Goal: Information Seeking & Learning: Learn about a topic

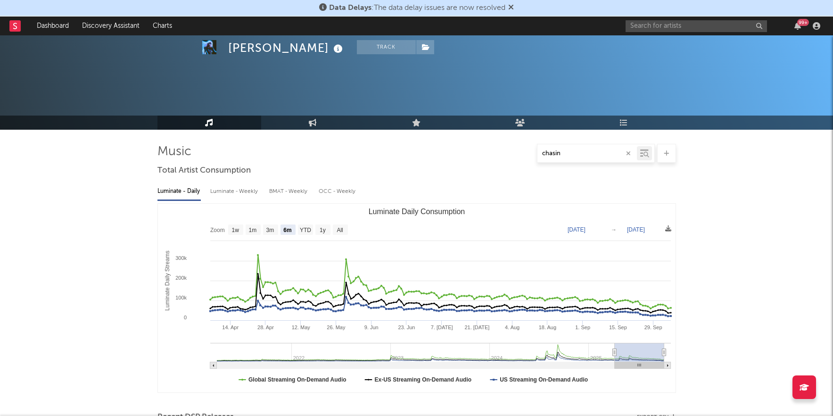
select select "6m"
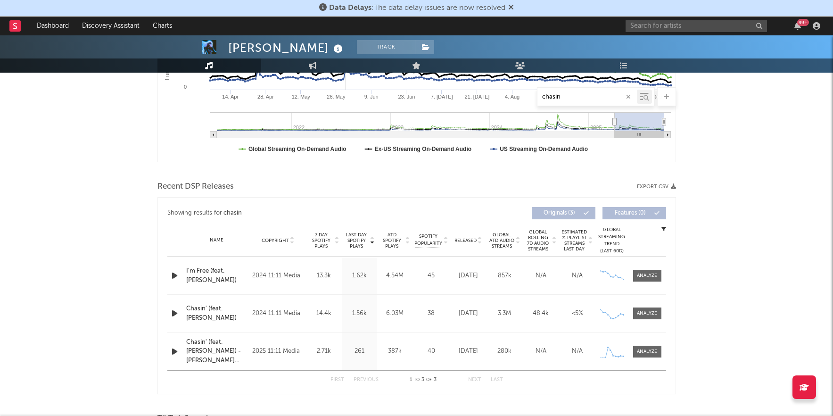
scroll to position [232, 0]
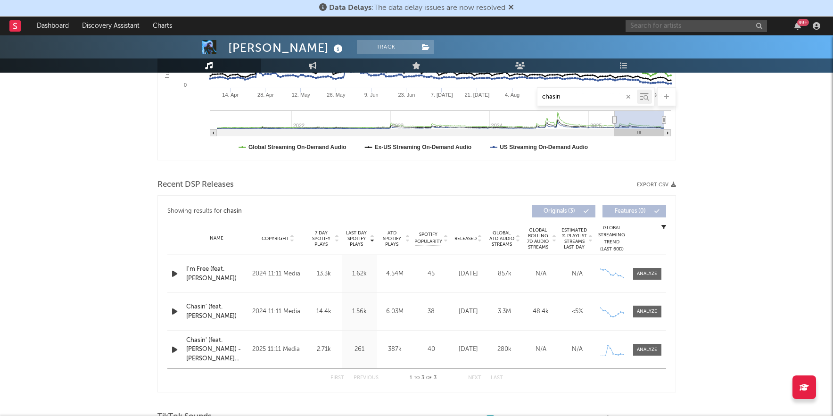
click at [672, 30] on input "text" at bounding box center [696, 26] width 141 height 12
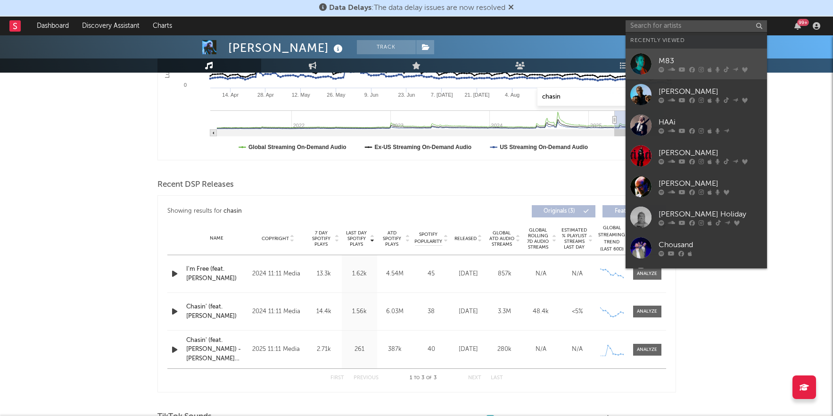
click at [652, 73] on link "M83" at bounding box center [696, 64] width 141 height 31
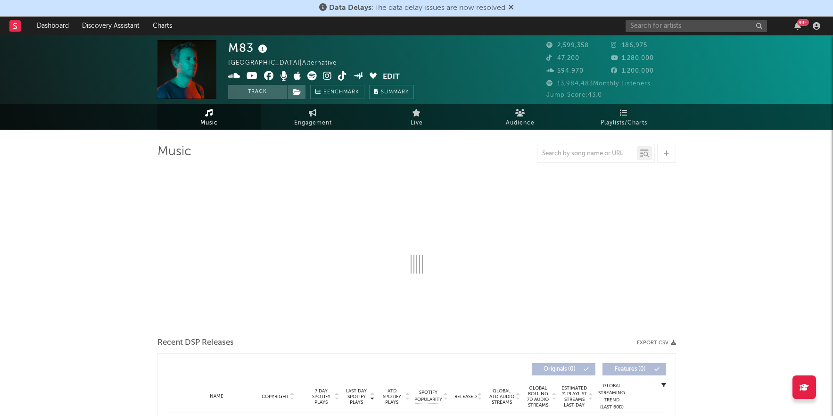
select select "6m"
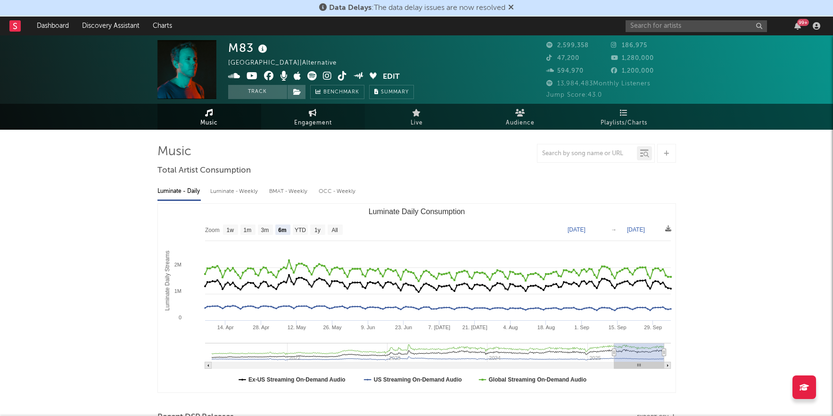
click at [322, 112] on link "Engagement" at bounding box center [313, 117] width 104 height 26
select select "1w"
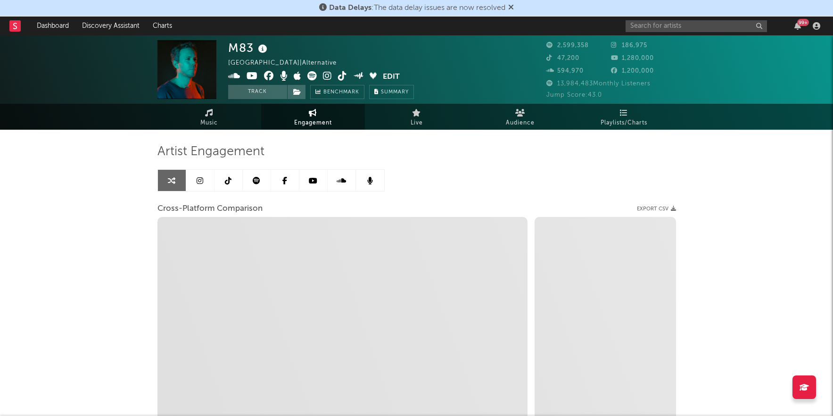
select select "1m"
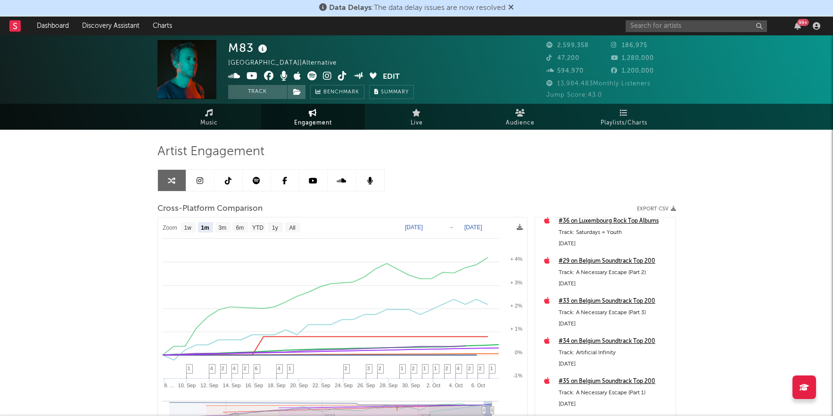
scroll to position [175, 0]
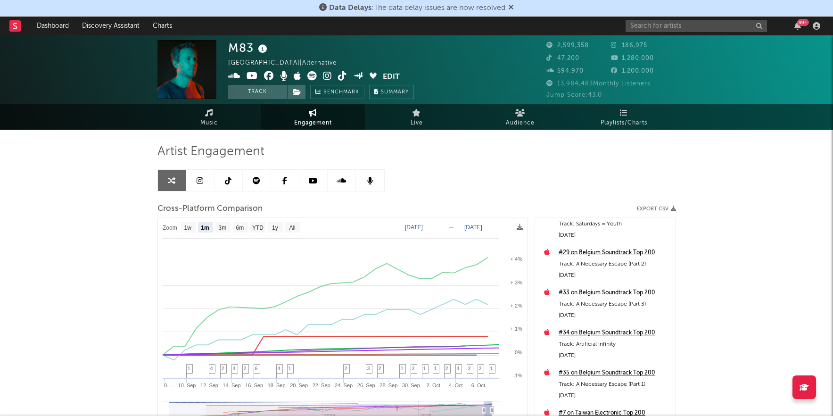
click at [208, 182] on link at bounding box center [200, 180] width 28 height 21
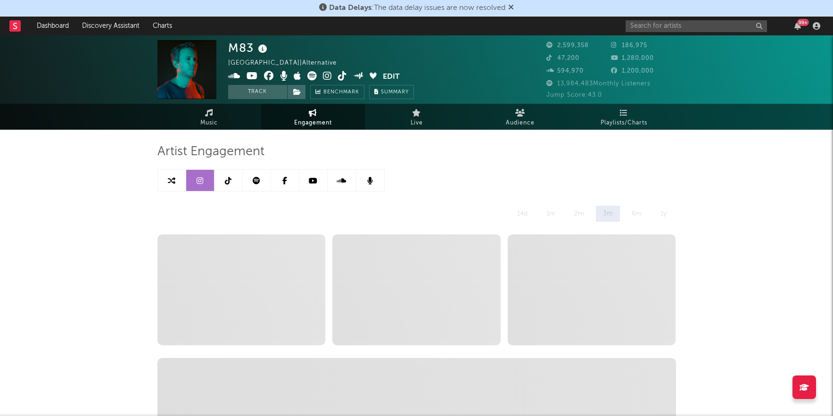
select select "6m"
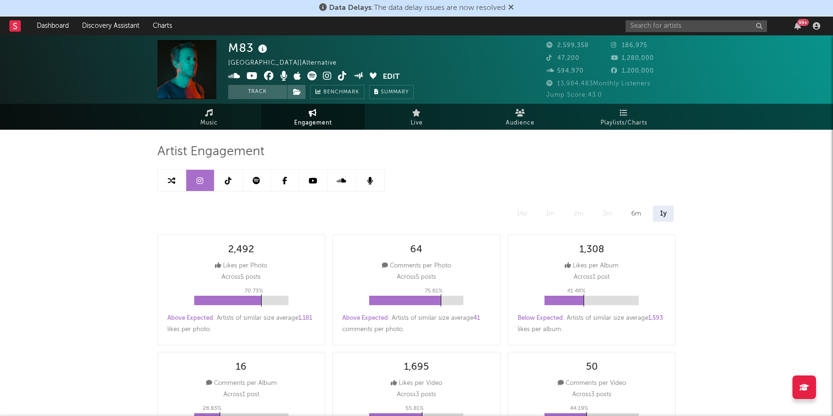
click at [227, 182] on icon at bounding box center [228, 181] width 7 height 8
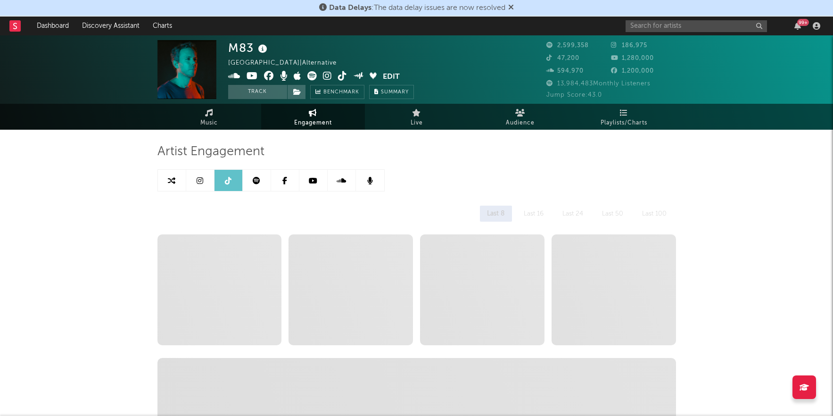
select select "6m"
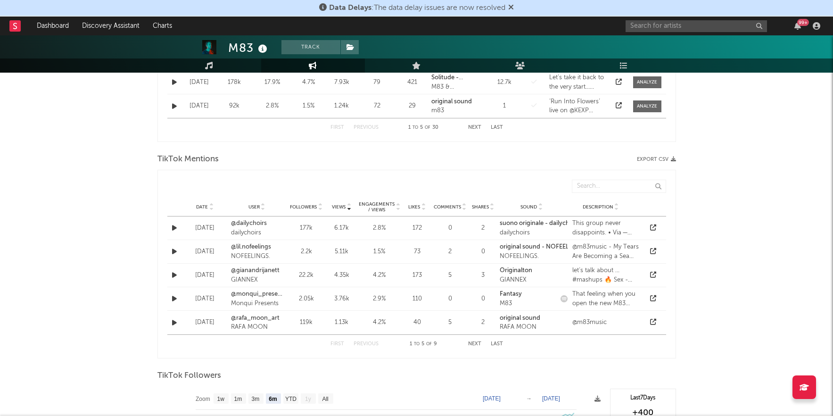
scroll to position [446, 0]
click at [476, 342] on button "Next" at bounding box center [474, 342] width 13 height 5
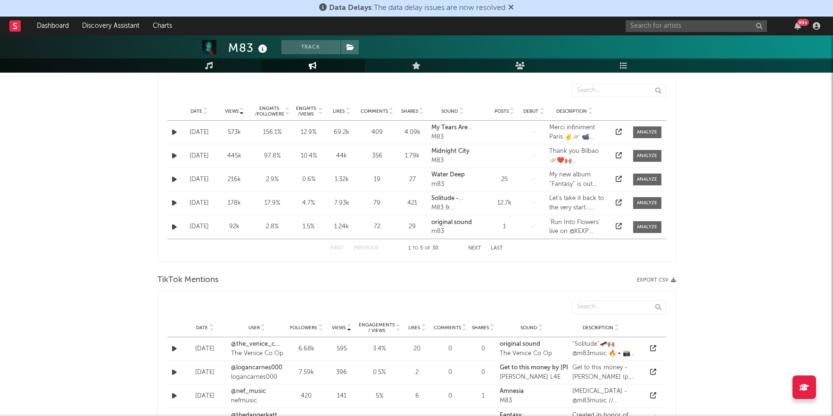
scroll to position [0, 0]
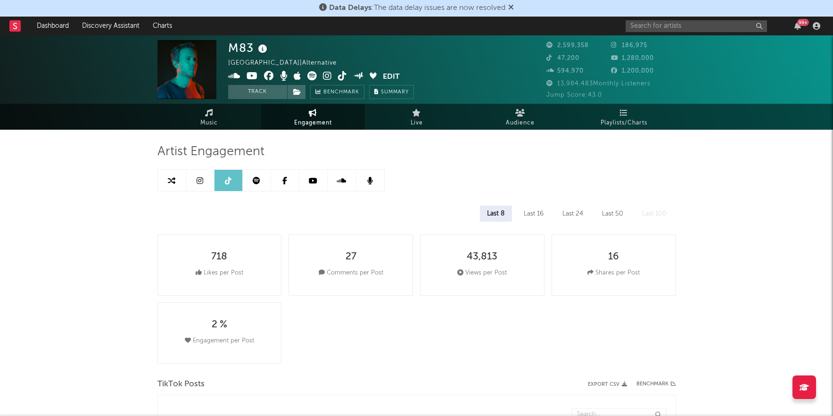
click at [206, 176] on link at bounding box center [200, 180] width 28 height 21
select select "6m"
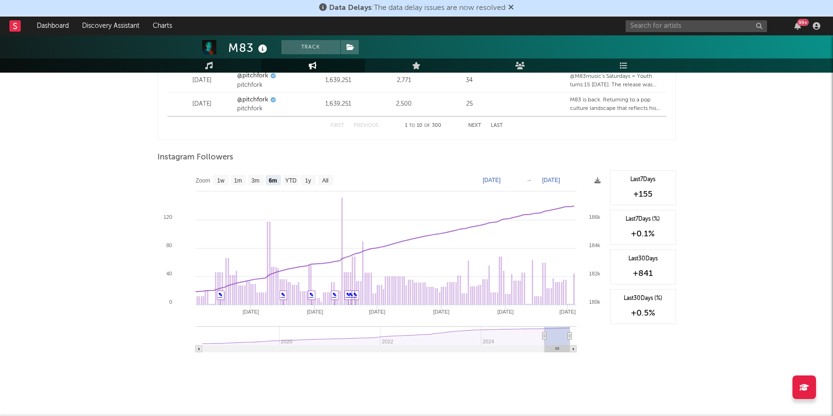
scroll to position [1389, 0]
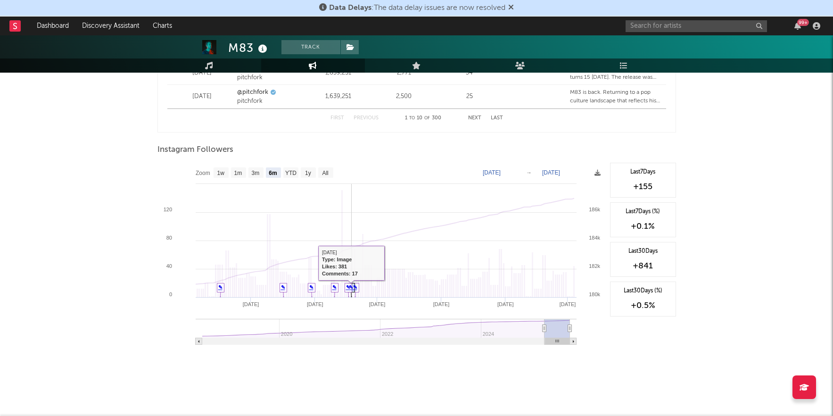
click at [354, 286] on link "✎" at bounding box center [355, 287] width 4 height 6
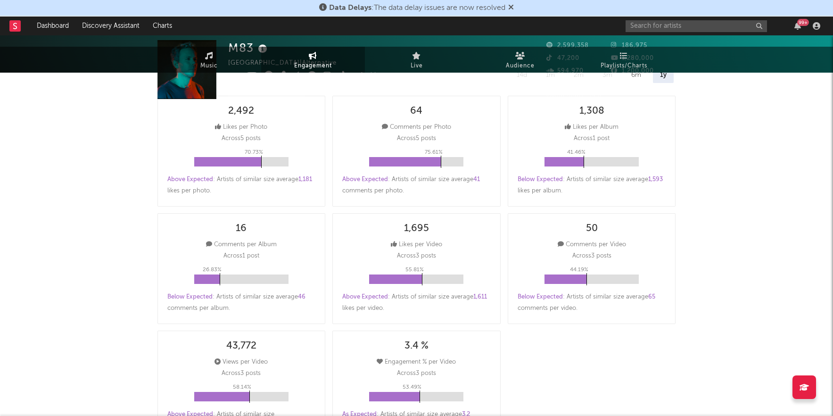
scroll to position [0, 0]
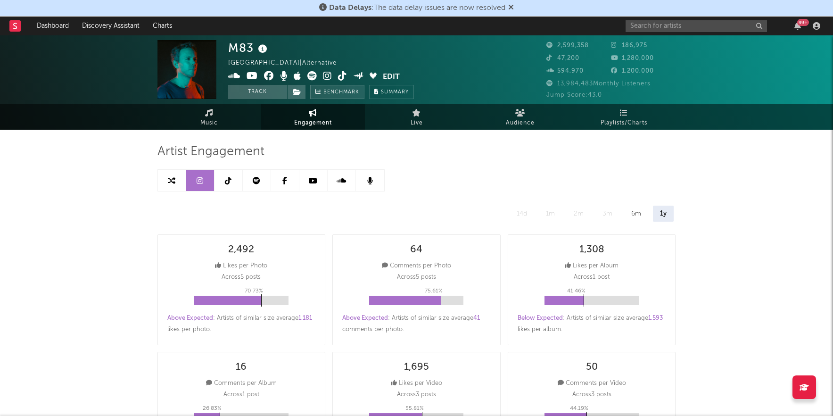
click at [345, 97] on span "Benchmark" at bounding box center [341, 92] width 36 height 11
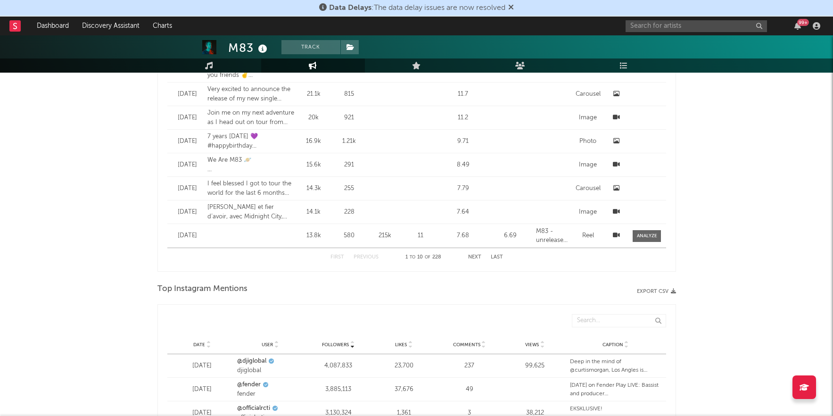
scroll to position [892, 0]
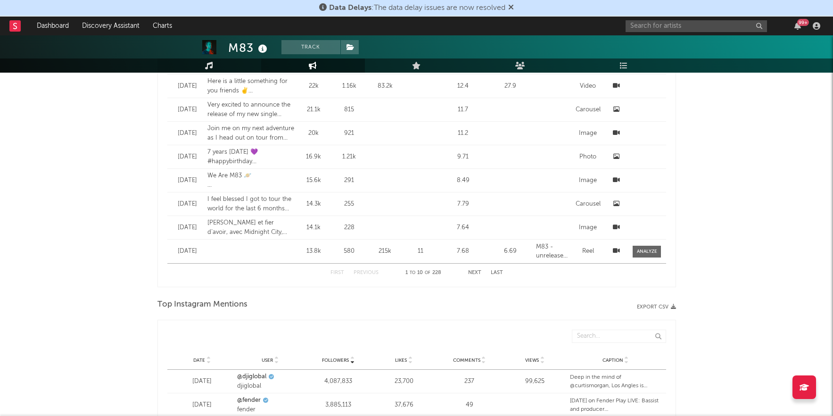
click at [209, 66] on icon at bounding box center [209, 66] width 8 height 8
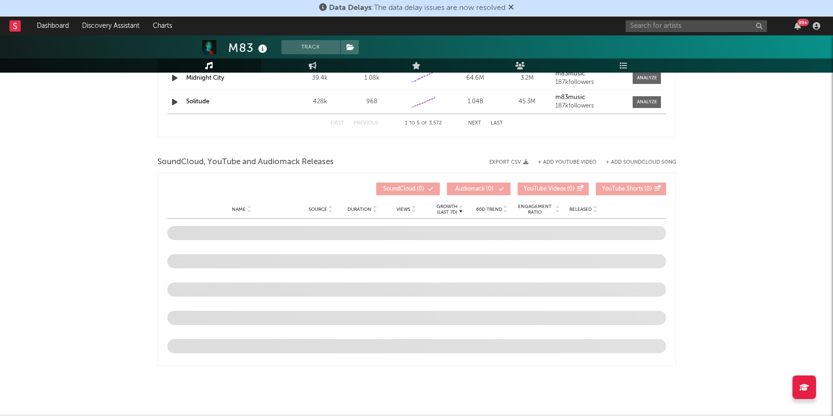
select select "6m"
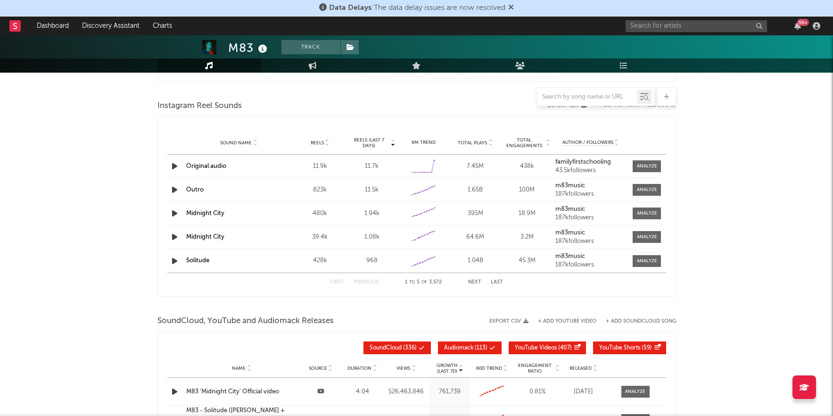
scroll to position [844, 0]
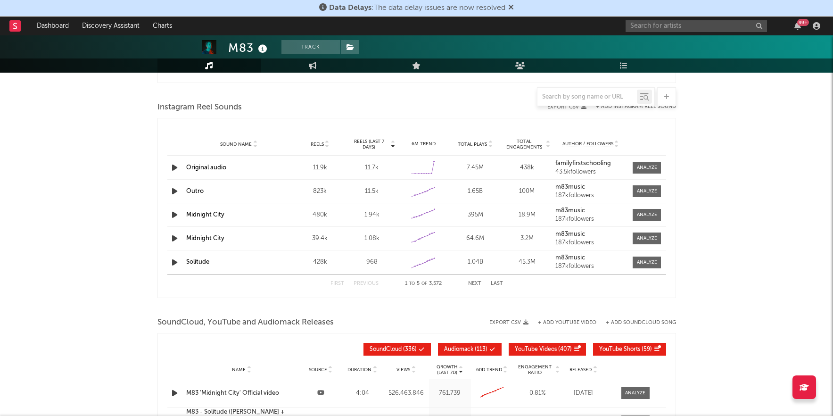
click at [364, 139] on span "Reels (last 7 days)" at bounding box center [368, 144] width 41 height 11
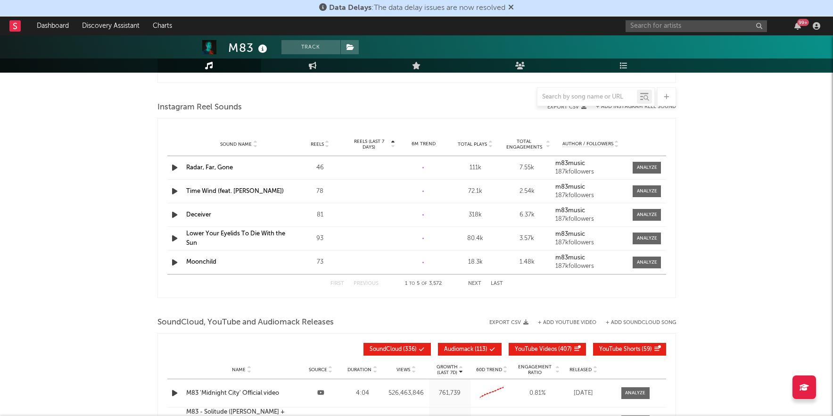
click at [376, 139] on span "Reels (last 7 days)" at bounding box center [368, 144] width 41 height 11
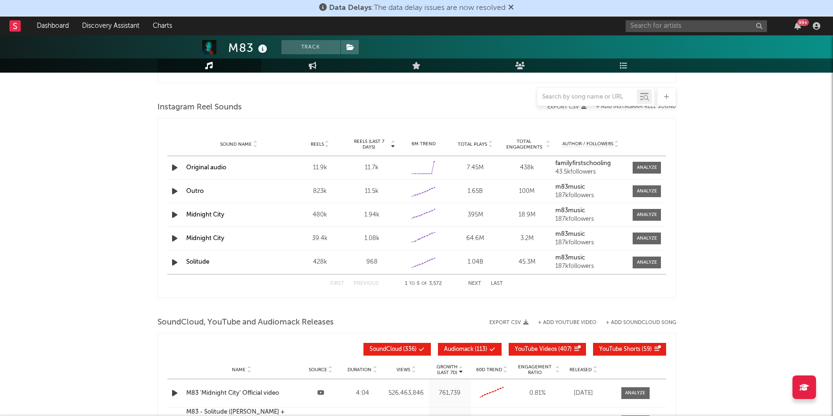
click at [176, 165] on icon "button" at bounding box center [175, 168] width 10 height 12
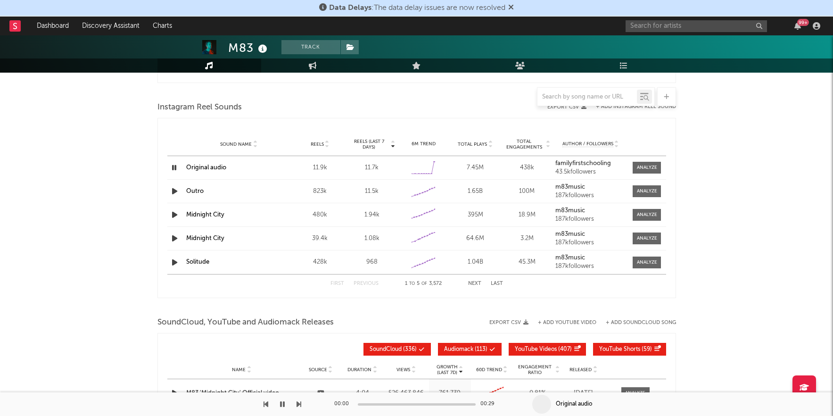
click at [172, 189] on icon "button" at bounding box center [175, 191] width 10 height 12
click at [645, 191] on div at bounding box center [647, 191] width 20 height 7
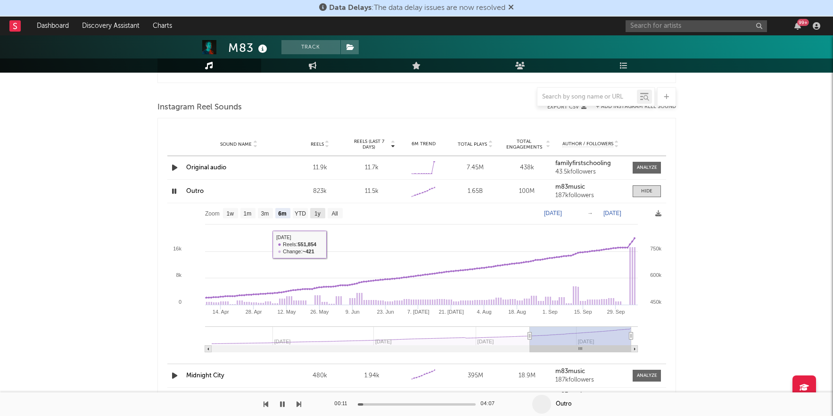
click at [317, 211] on text "1y" at bounding box center [317, 213] width 6 height 7
select select "1y"
type input "[DATE]"
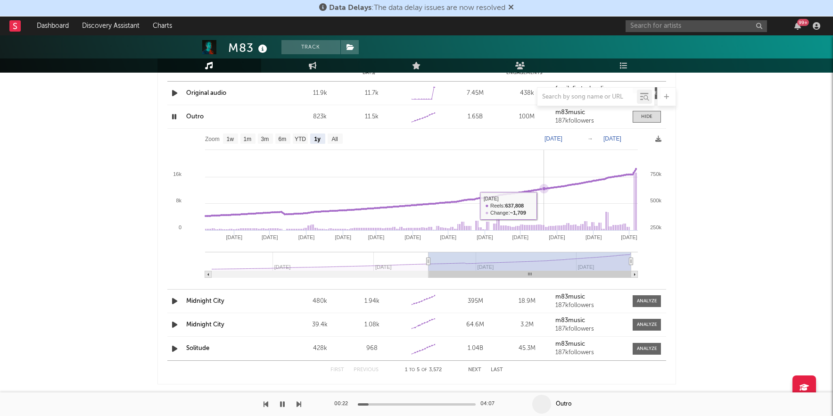
scroll to position [920, 0]
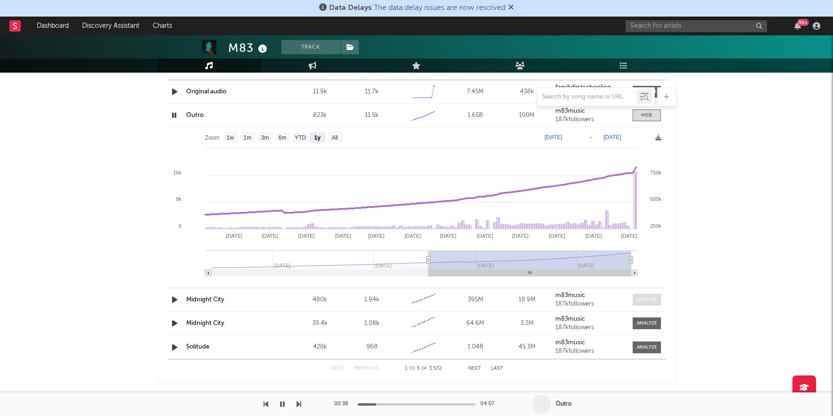
click at [643, 294] on span at bounding box center [647, 300] width 28 height 12
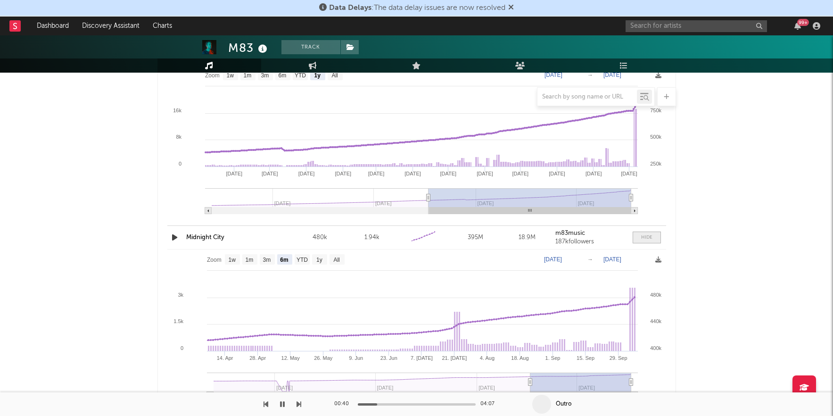
scroll to position [984, 0]
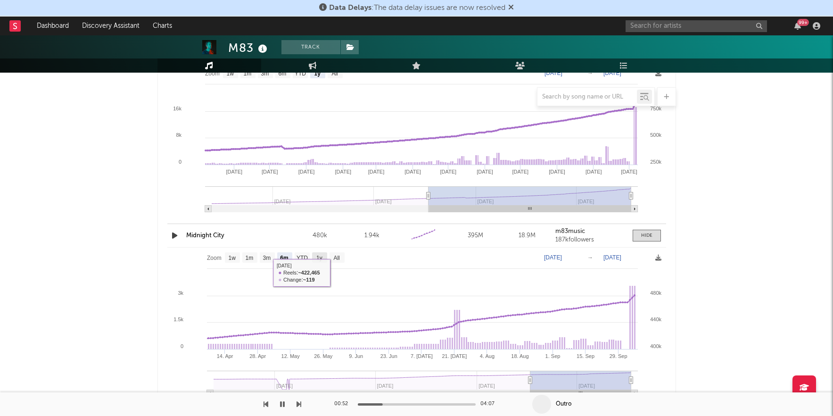
click at [319, 260] on rect at bounding box center [319, 257] width 15 height 10
select select "1y"
type input "[DATE]"
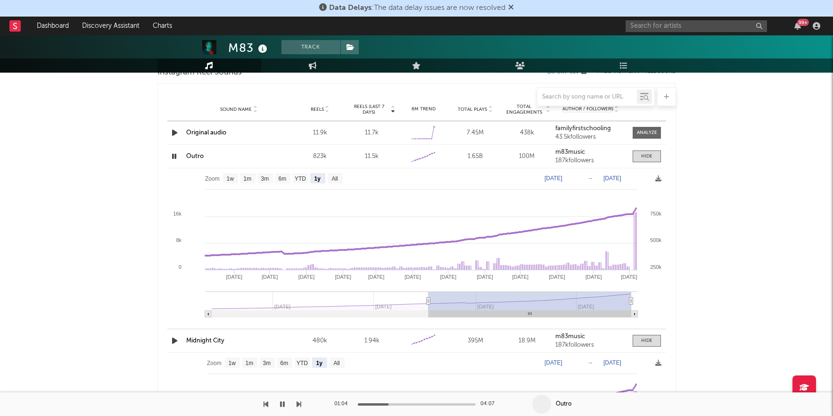
scroll to position [880, 0]
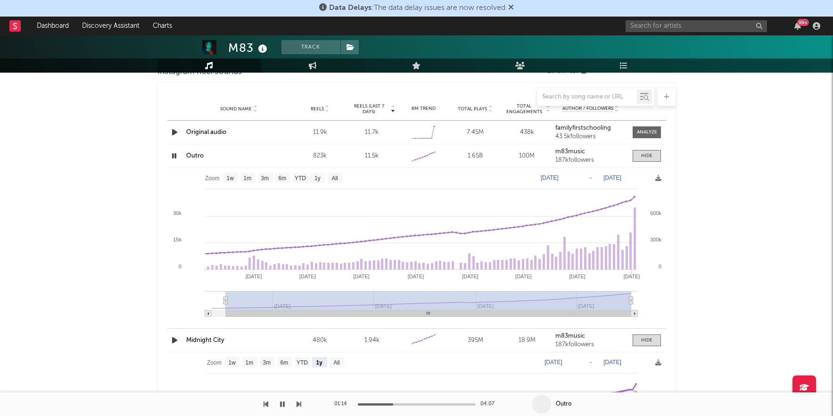
type input "[DATE]"
select select "All"
type input "[DATE]"
drag, startPoint x: 428, startPoint y: 297, endPoint x: 185, endPoint y: 320, distance: 244.4
click at [185, 320] on icon "Created with Highcharts 10.3.3 Jan '[DATE] [DATE] '[DATE] Apr '[DATE] Apr '[DAT…" at bounding box center [416, 246] width 499 height 156
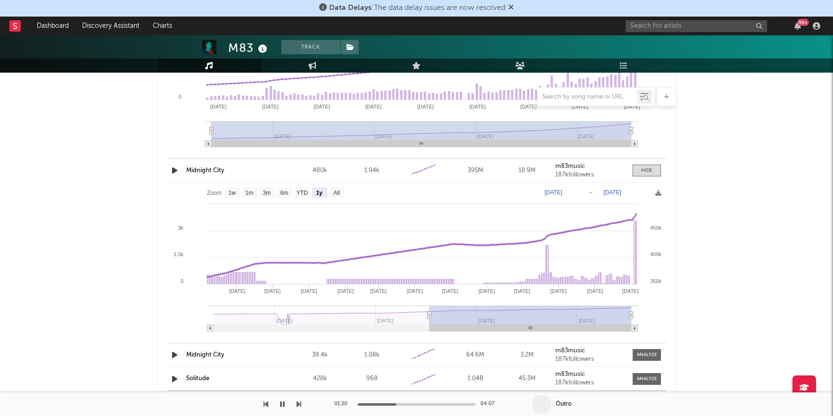
scroll to position [1056, 0]
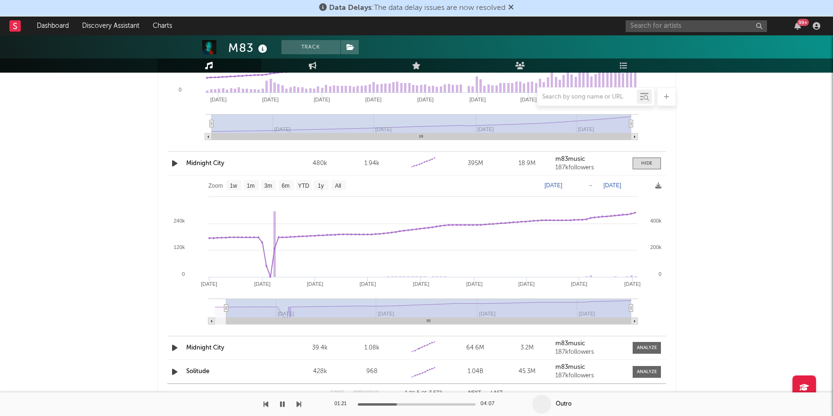
type input "[DATE]"
select select "All"
type input "[DATE]"
drag, startPoint x: 421, startPoint y: 305, endPoint x: 186, endPoint y: 320, distance: 236.2
click at [186, 320] on icon "Created with Highcharts 10.3.3 Jan '[DATE] [DATE] '[DATE] Apr '[DATE] Apr '[DAT…" at bounding box center [416, 253] width 499 height 156
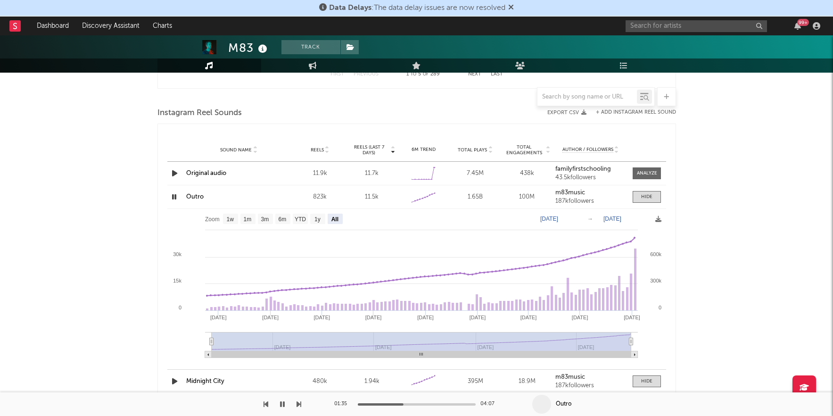
scroll to position [785, 0]
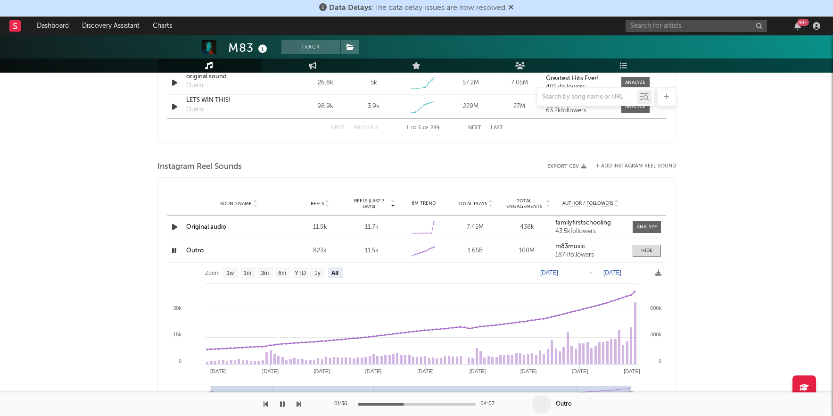
click at [174, 247] on icon "button" at bounding box center [174, 251] width 9 height 12
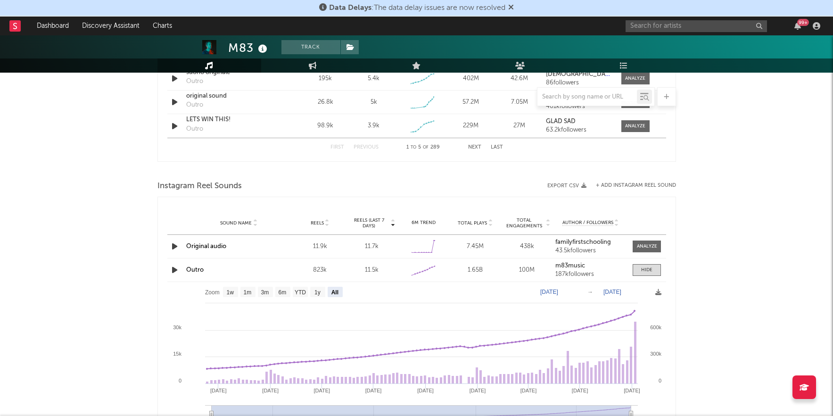
scroll to position [750, 0]
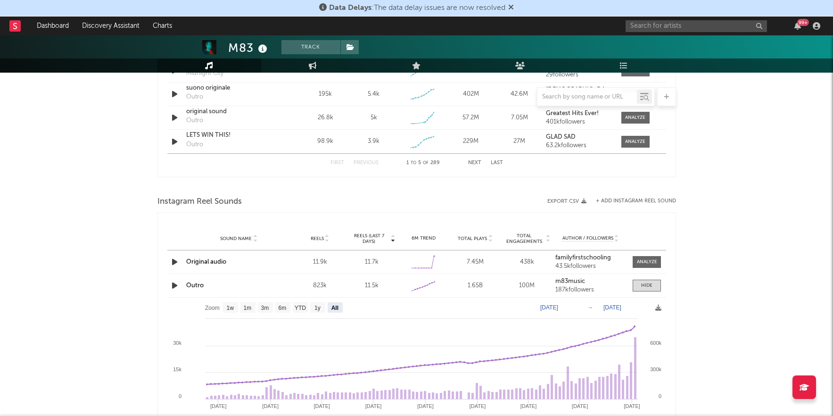
click at [693, 205] on div "M83 Track [GEOGRAPHIC_DATA] | Alternative Edit Track Benchmark Summary 2,599,35…" at bounding box center [416, 158] width 833 height 1746
click at [583, 200] on icon "button" at bounding box center [583, 200] width 5 height 5
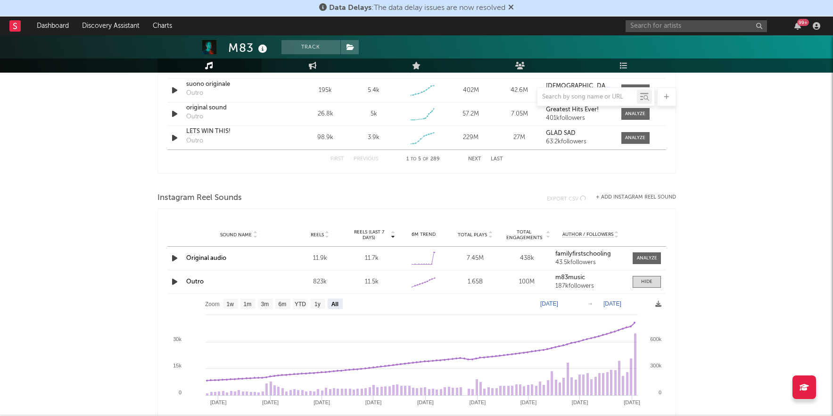
scroll to position [759, 0]
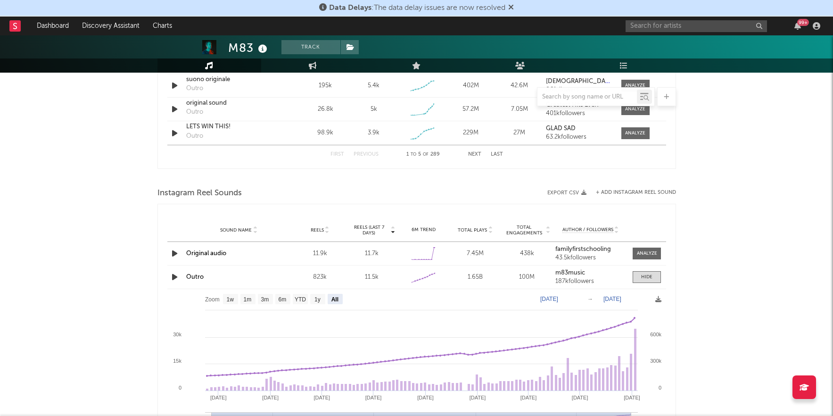
click at [741, 210] on div "M83 Track [GEOGRAPHIC_DATA] | Alternative Edit Track Benchmark Summary 2,599,35…" at bounding box center [416, 150] width 833 height 1746
click at [648, 277] on div at bounding box center [646, 276] width 11 height 7
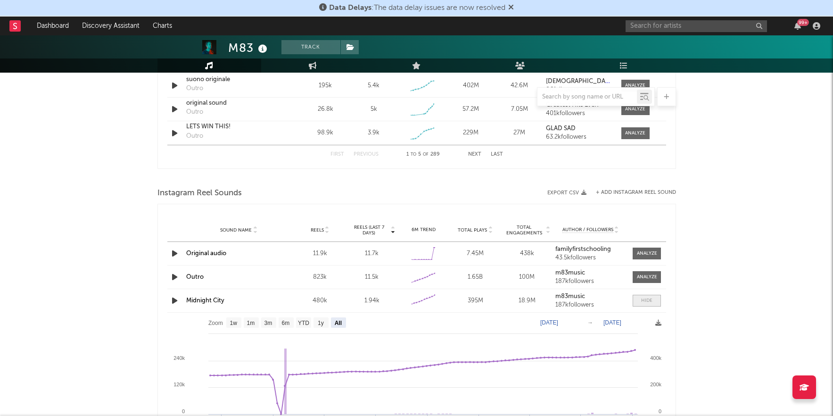
click at [651, 295] on span at bounding box center [647, 301] width 28 height 12
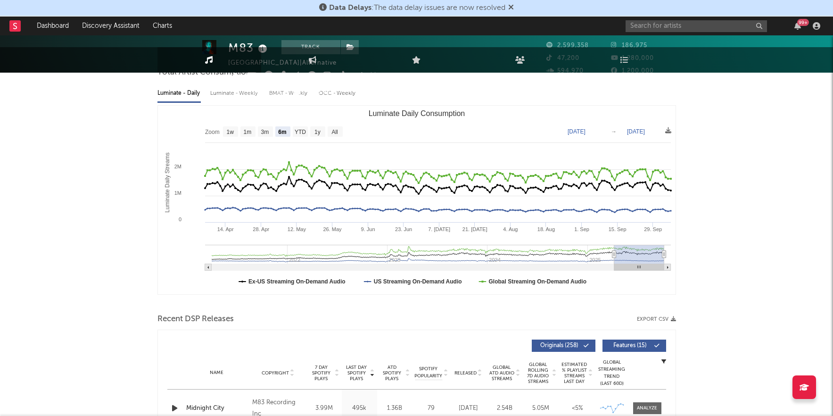
scroll to position [242, 0]
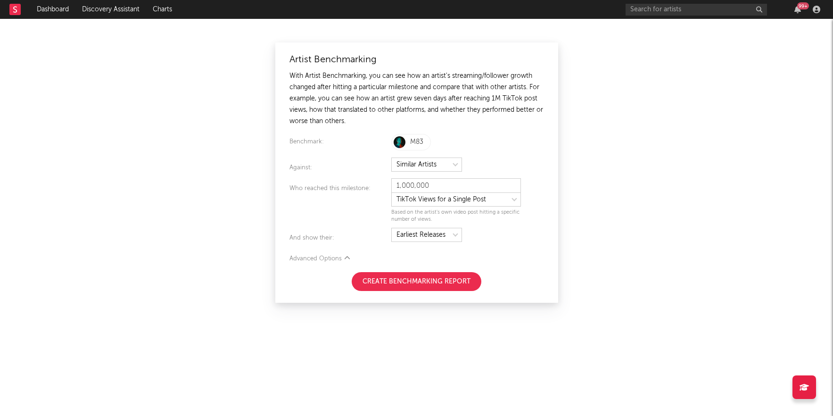
click at [403, 206] on div "1,000,000 Based on the artist's own video post hitting a specific number of vie…" at bounding box center [467, 200] width 153 height 45
click at [403, 196] on select at bounding box center [456, 199] width 130 height 14
click at [391, 192] on select at bounding box center [456, 199] width 130 height 14
select select "tiktok_self_promo"
type input "25,000"
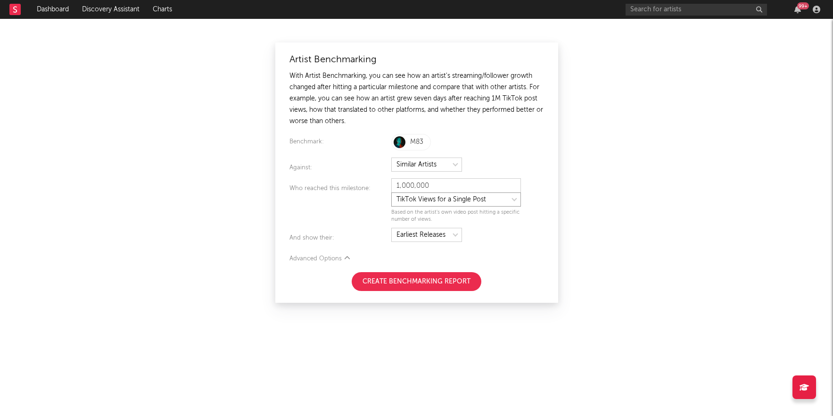
select select "tiktok_post_count"
click at [388, 279] on button "Create Benchmarking Report" at bounding box center [417, 281] width 130 height 19
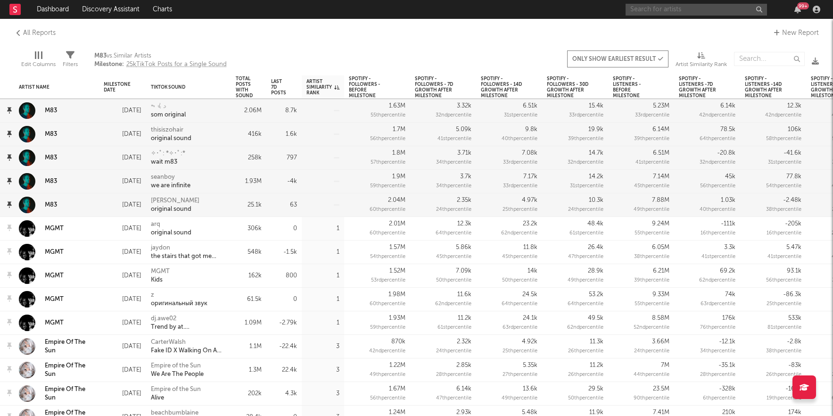
click at [709, 13] on input "text" at bounding box center [696, 10] width 141 height 12
type input "m"
